Goal: Task Accomplishment & Management: Use online tool/utility

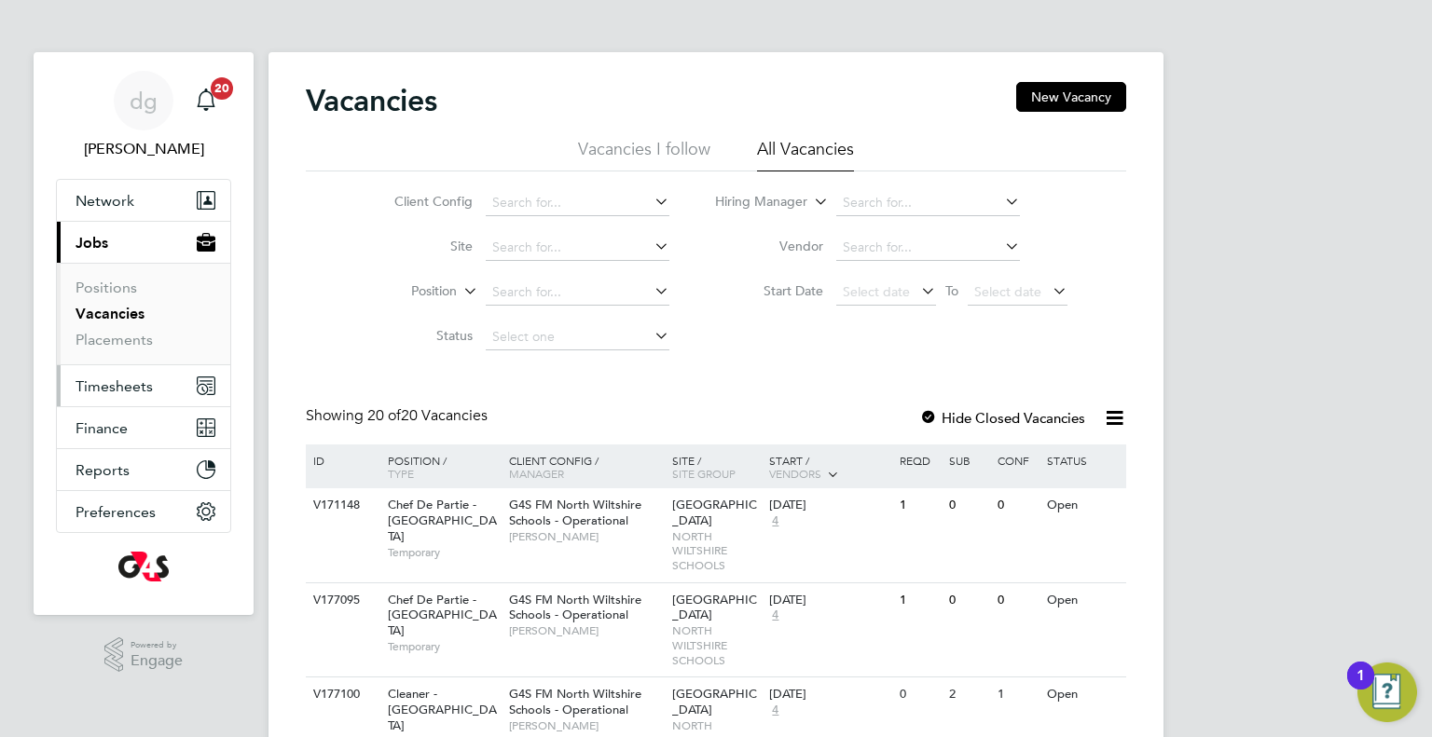
click at [110, 389] on span "Timesheets" at bounding box center [114, 387] width 77 height 18
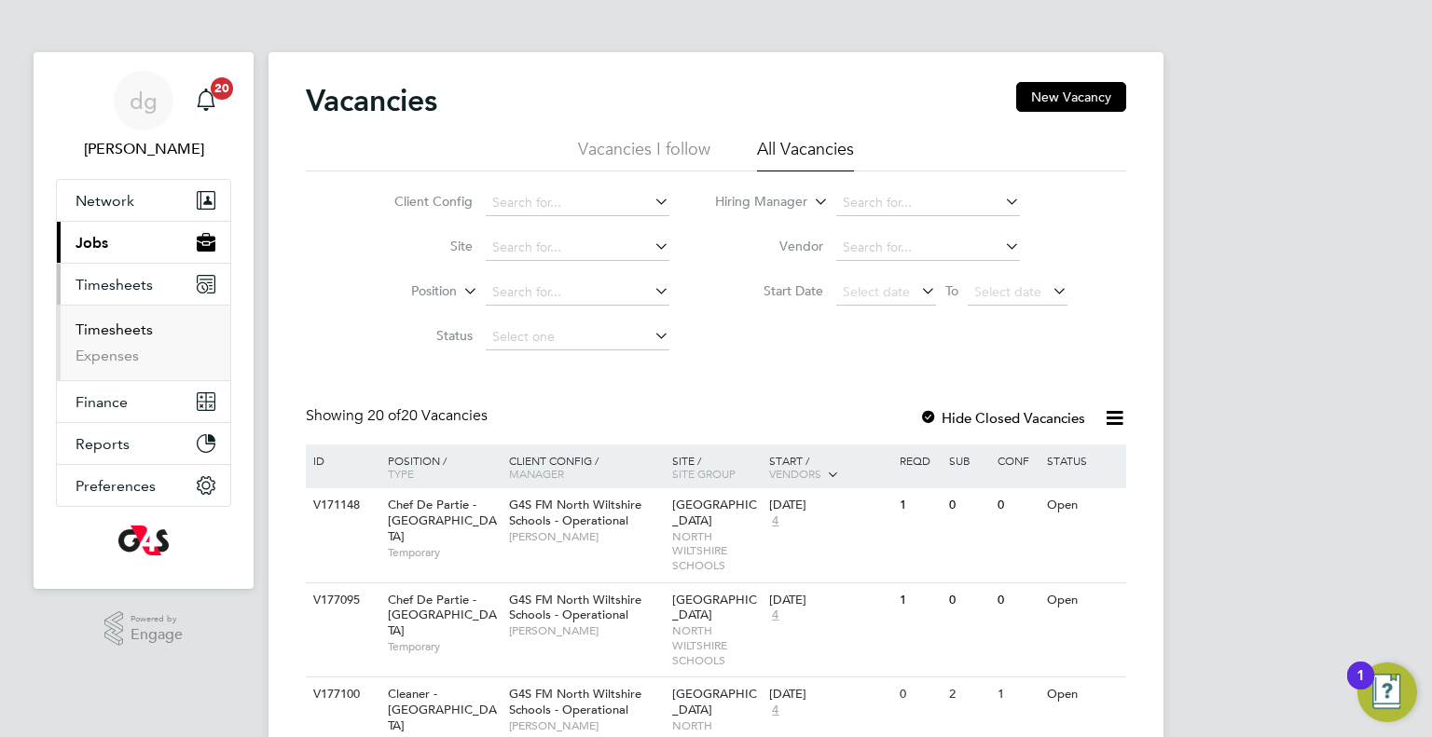
click at [111, 321] on link "Timesheets" at bounding box center [114, 330] width 77 height 18
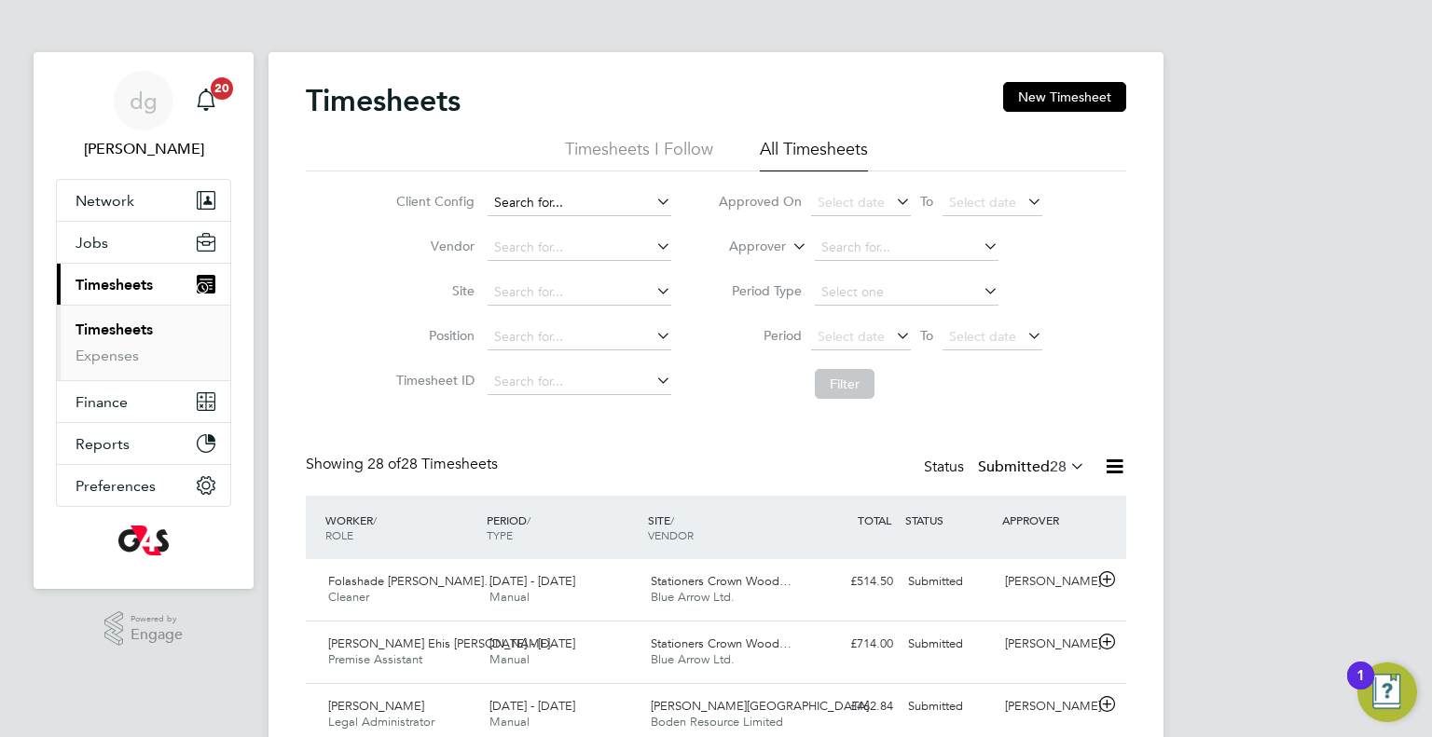
click at [506, 200] on input at bounding box center [580, 203] width 184 height 26
click at [527, 247] on li "G4S FM [GEOGRAPHIC_DATA] - Operational" at bounding box center [615, 252] width 257 height 25
type input "G4S FM [GEOGRAPHIC_DATA] - Operational"
click at [845, 374] on button "Filter" at bounding box center [845, 384] width 60 height 30
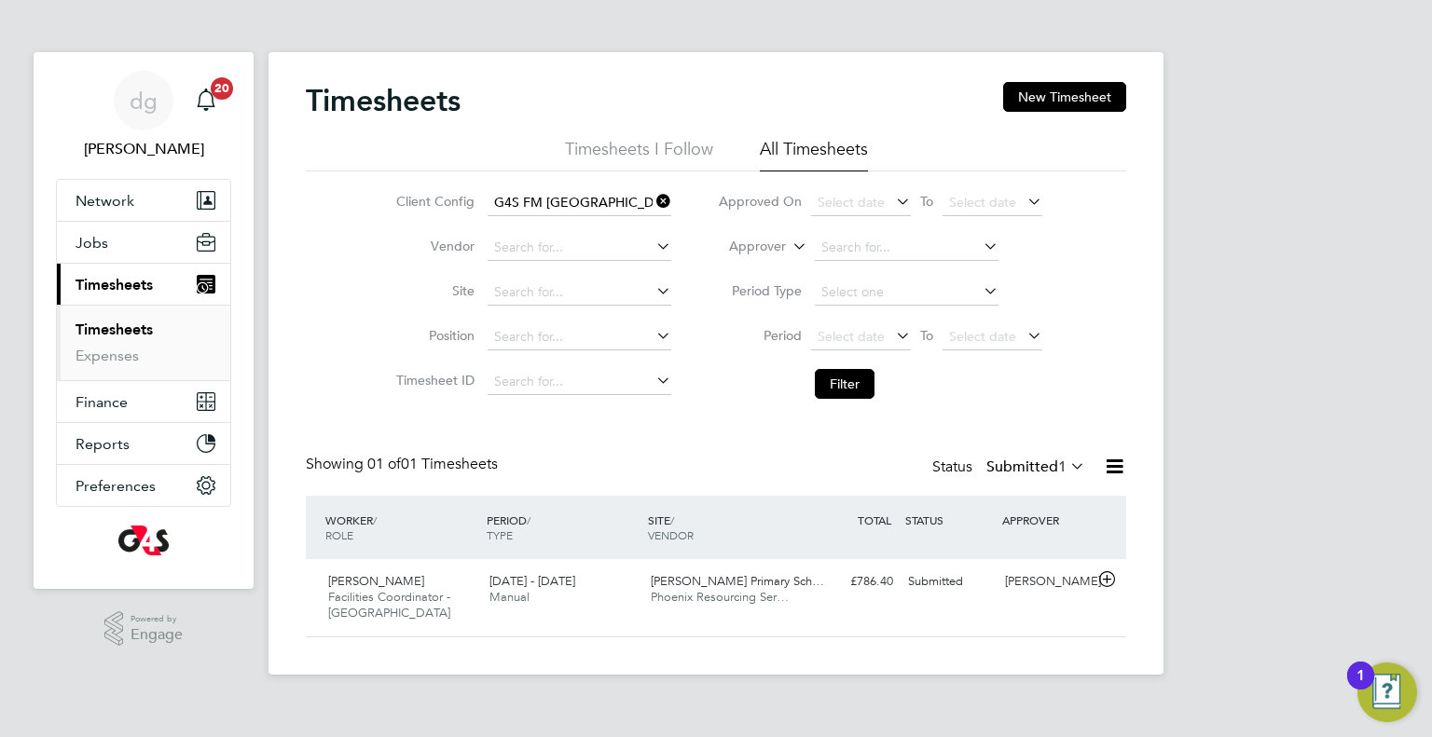
click at [653, 205] on icon at bounding box center [653, 201] width 0 height 26
click at [619, 204] on input at bounding box center [580, 203] width 184 height 26
click at [622, 247] on li "G4S FM [GEOGRAPHIC_DATA] - Operational" at bounding box center [615, 252] width 257 height 25
type input "G4S FM [GEOGRAPHIC_DATA] - Operational"
click at [653, 204] on icon at bounding box center [653, 201] width 0 height 26
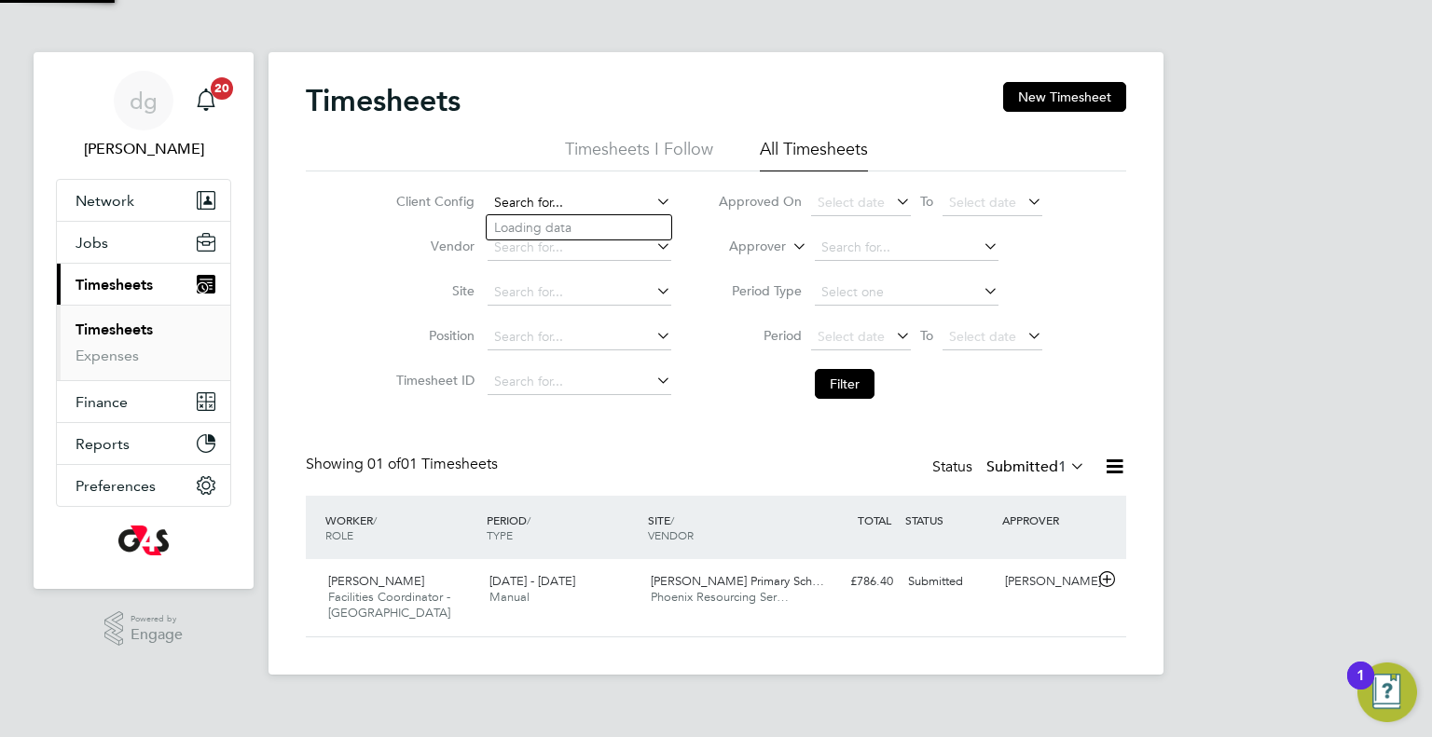
click at [589, 194] on input at bounding box center [580, 203] width 184 height 26
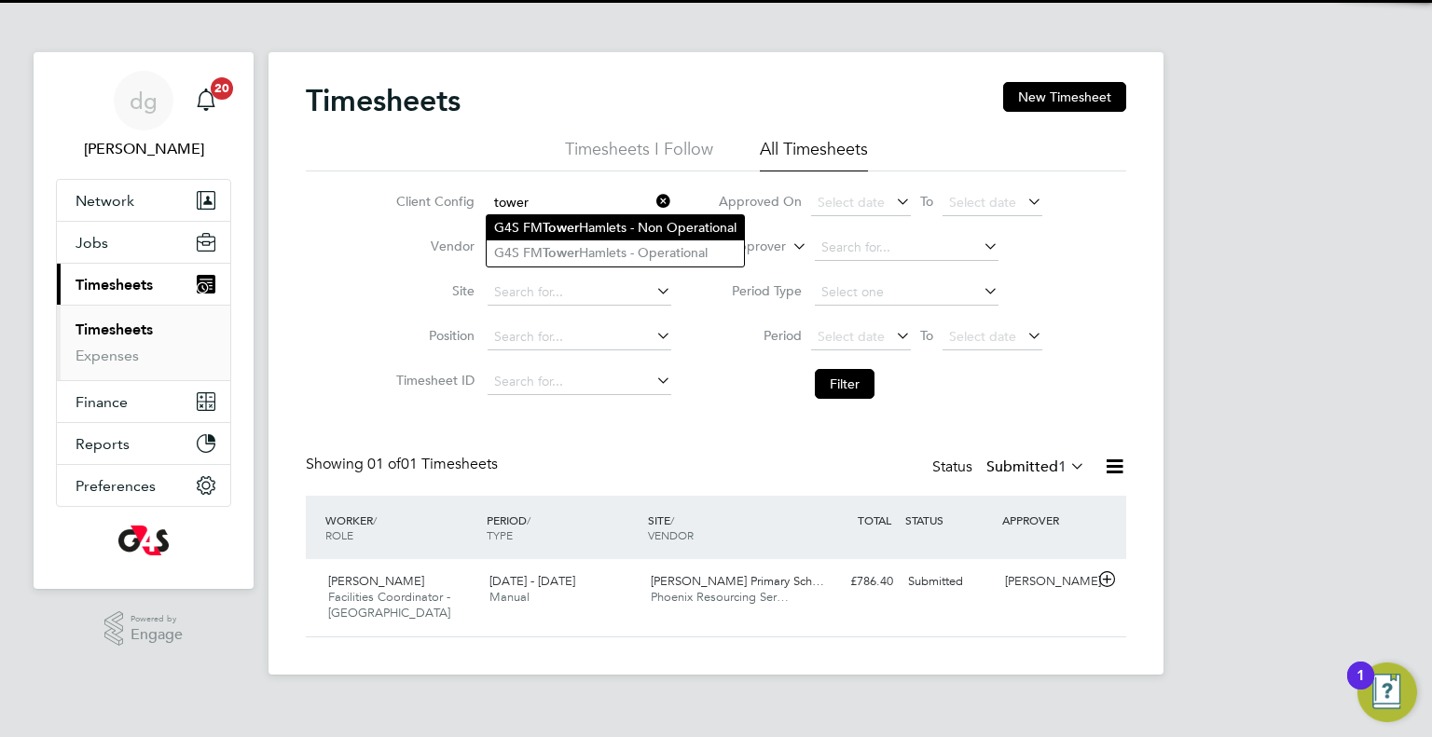
click at [584, 226] on li "G4S FM Tower Hamlets - Non Operational" at bounding box center [615, 227] width 257 height 25
type input "G4S FM Tower Hamlets - Non Operational"
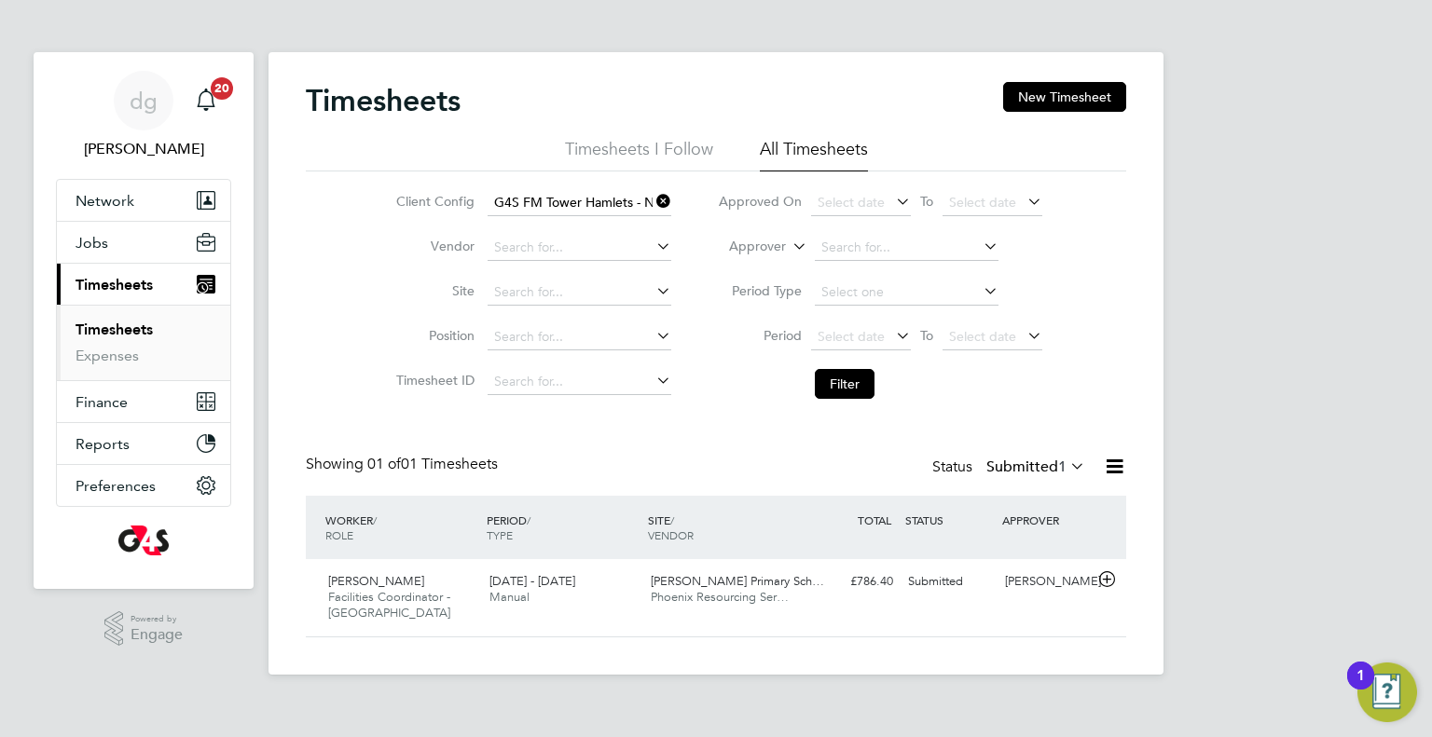
click at [815, 363] on li "Filter" at bounding box center [879, 384] width 371 height 48
click at [819, 368] on li "Filter" at bounding box center [879, 384] width 371 height 48
click at [819, 372] on button "Filter" at bounding box center [845, 384] width 60 height 30
